Goal: Information Seeking & Learning: Find specific fact

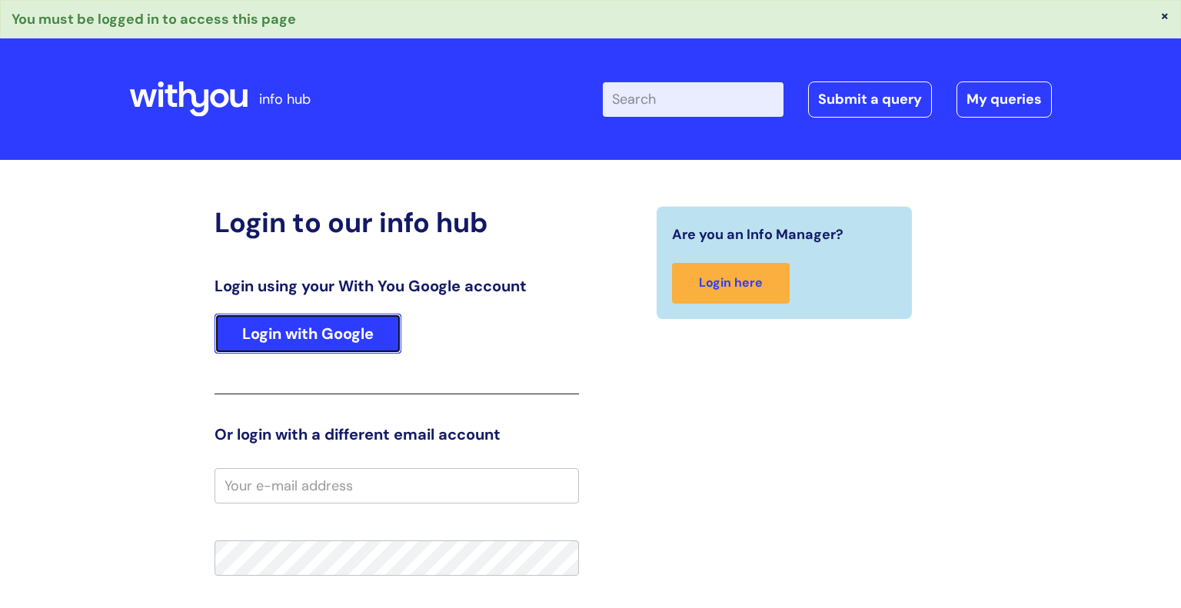
click at [368, 321] on link "Login with Google" at bounding box center [308, 334] width 187 height 40
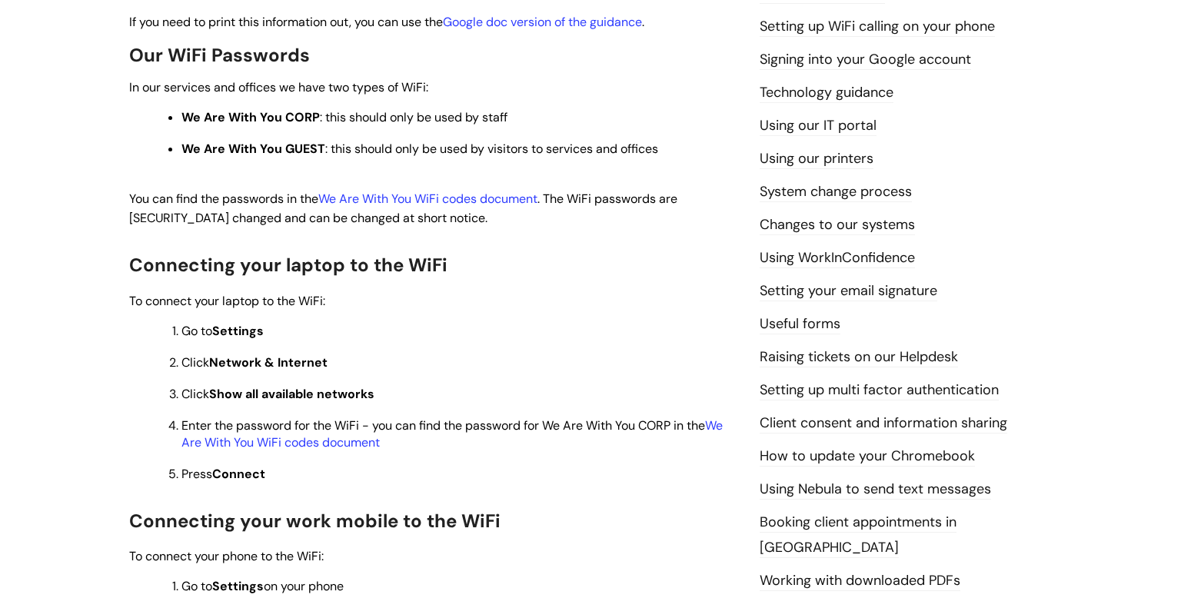
scroll to position [404, 0]
click at [453, 201] on link "We Are With You WiFi codes document" at bounding box center [427, 197] width 219 height 16
